Goal: Task Accomplishment & Management: Use online tool/utility

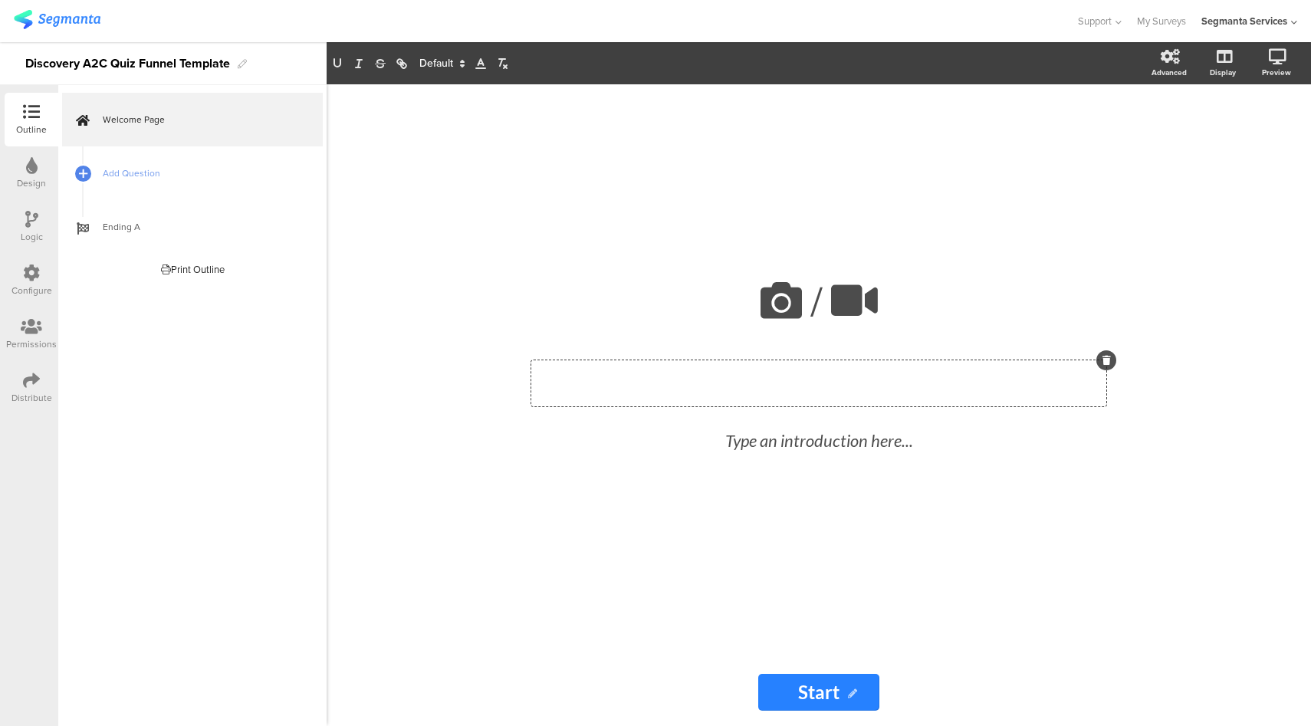
click at [768, 393] on div "Type a heading here..." at bounding box center [818, 383] width 575 height 46
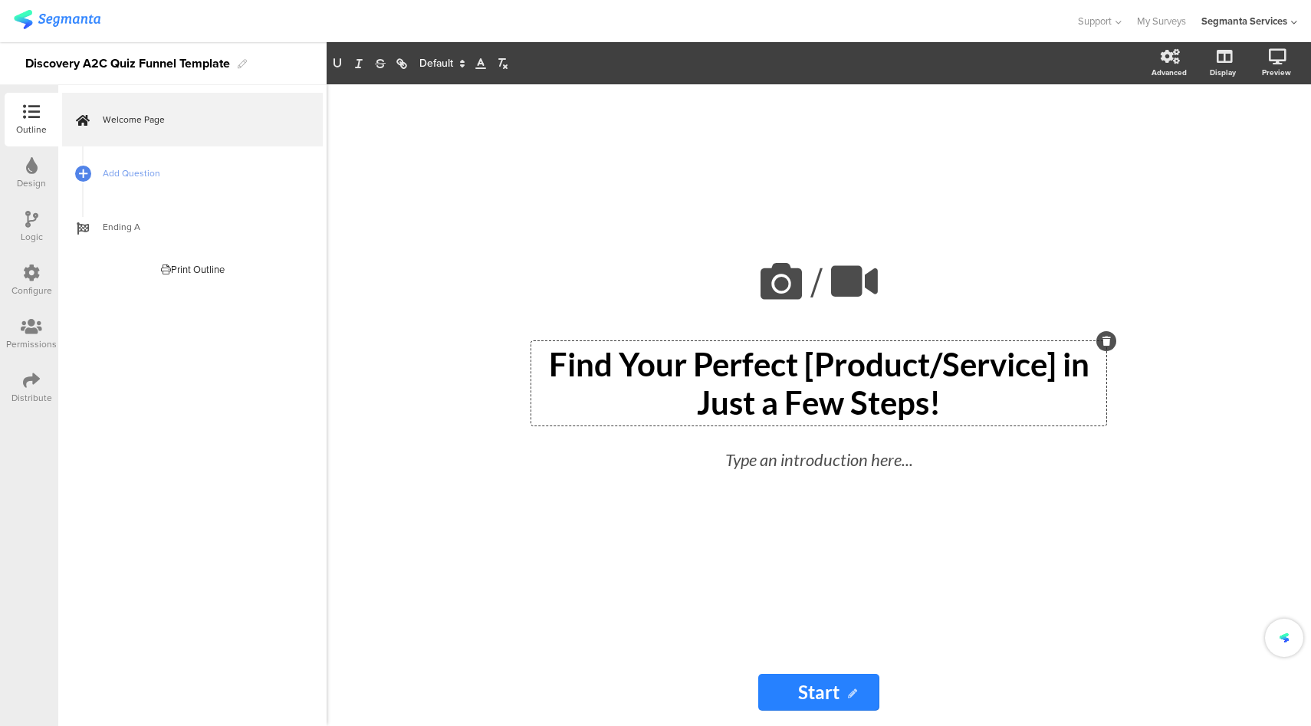
click at [709, 360] on p "Find Your Perfect [Product/Service] in Just a Few Steps!" at bounding box center [818, 383] width 567 height 77
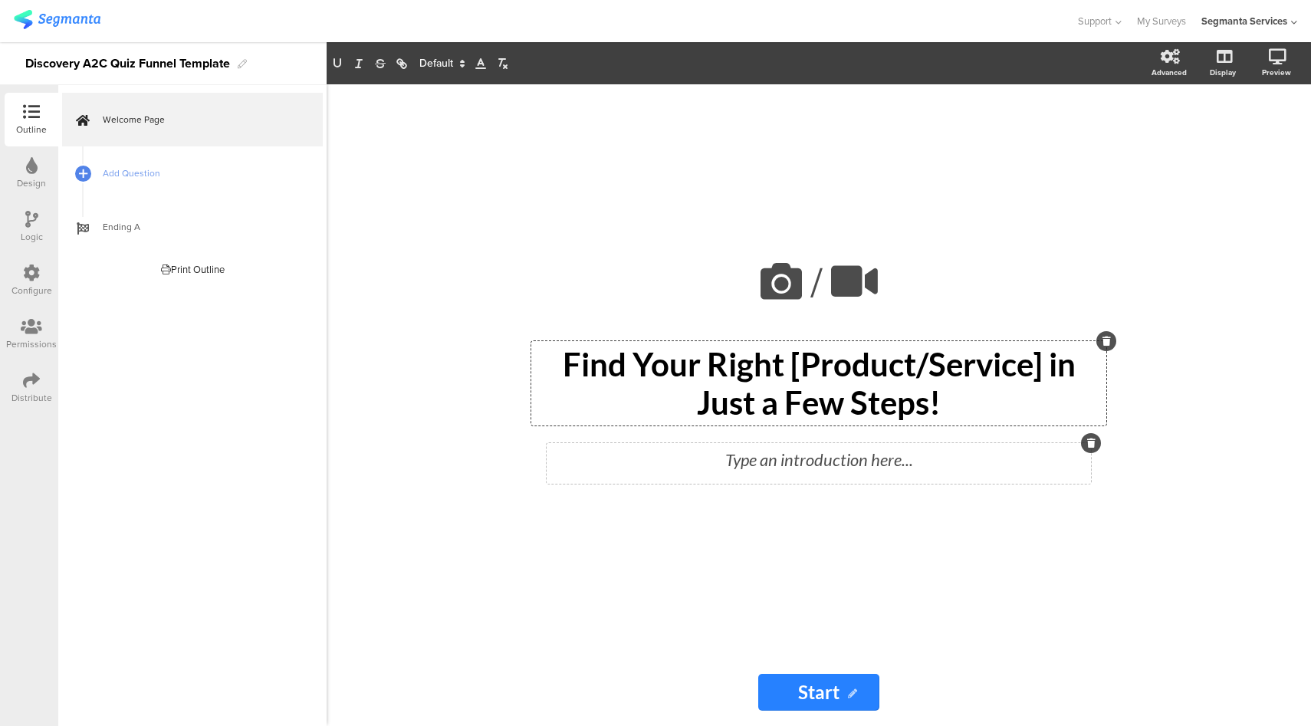
click at [806, 461] on div "Type an introduction here..." at bounding box center [818, 459] width 537 height 25
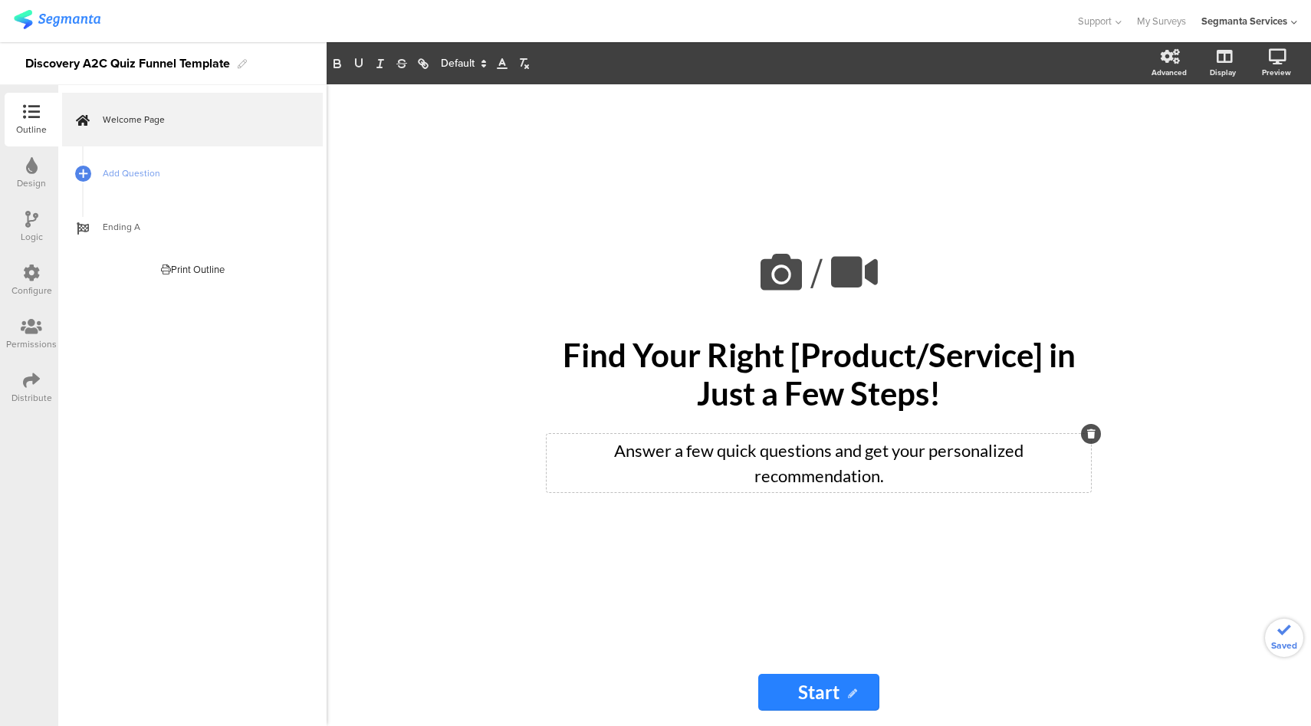
click at [833, 700] on input "Start" at bounding box center [818, 692] width 121 height 37
type input "Let's Get Started!"
click at [481, 324] on div "/ Find Your Right [Product/Service] in Just a Few Steps! Find Your Right [Produ…" at bounding box center [819, 405] width 984 height 642
